Goal: Register for event/course

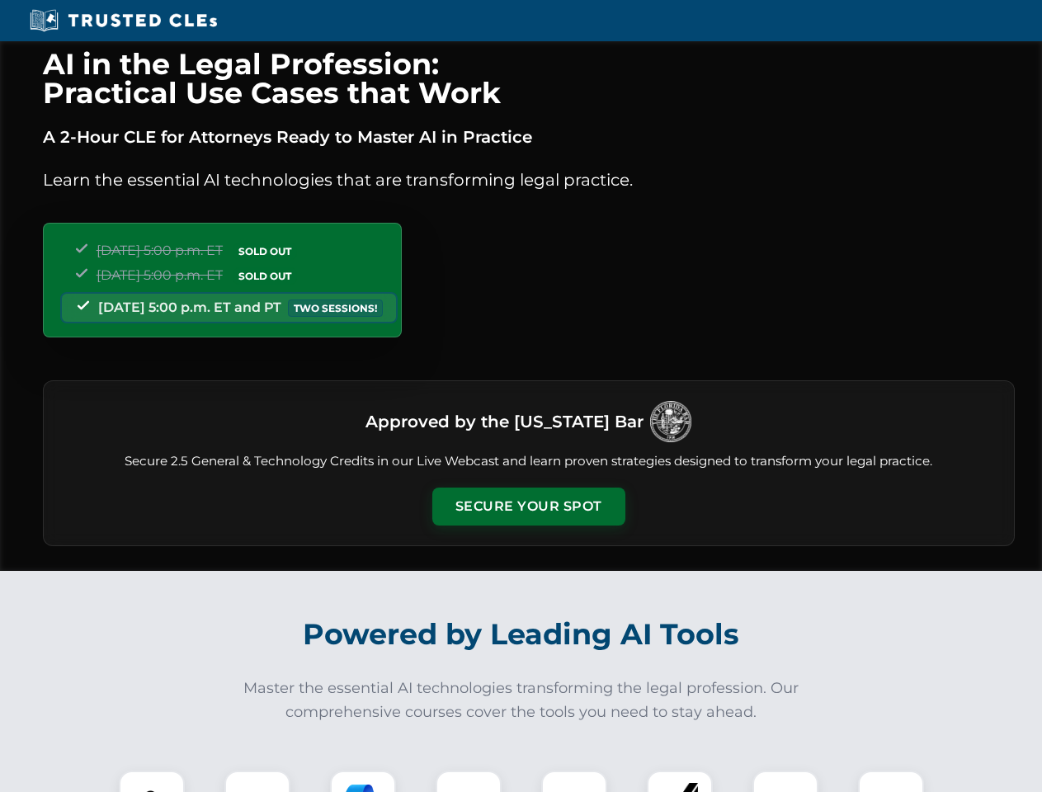
click at [528, 506] on button "Secure Your Spot" at bounding box center [528, 506] width 193 height 38
